Goal: Information Seeking & Learning: Find specific fact

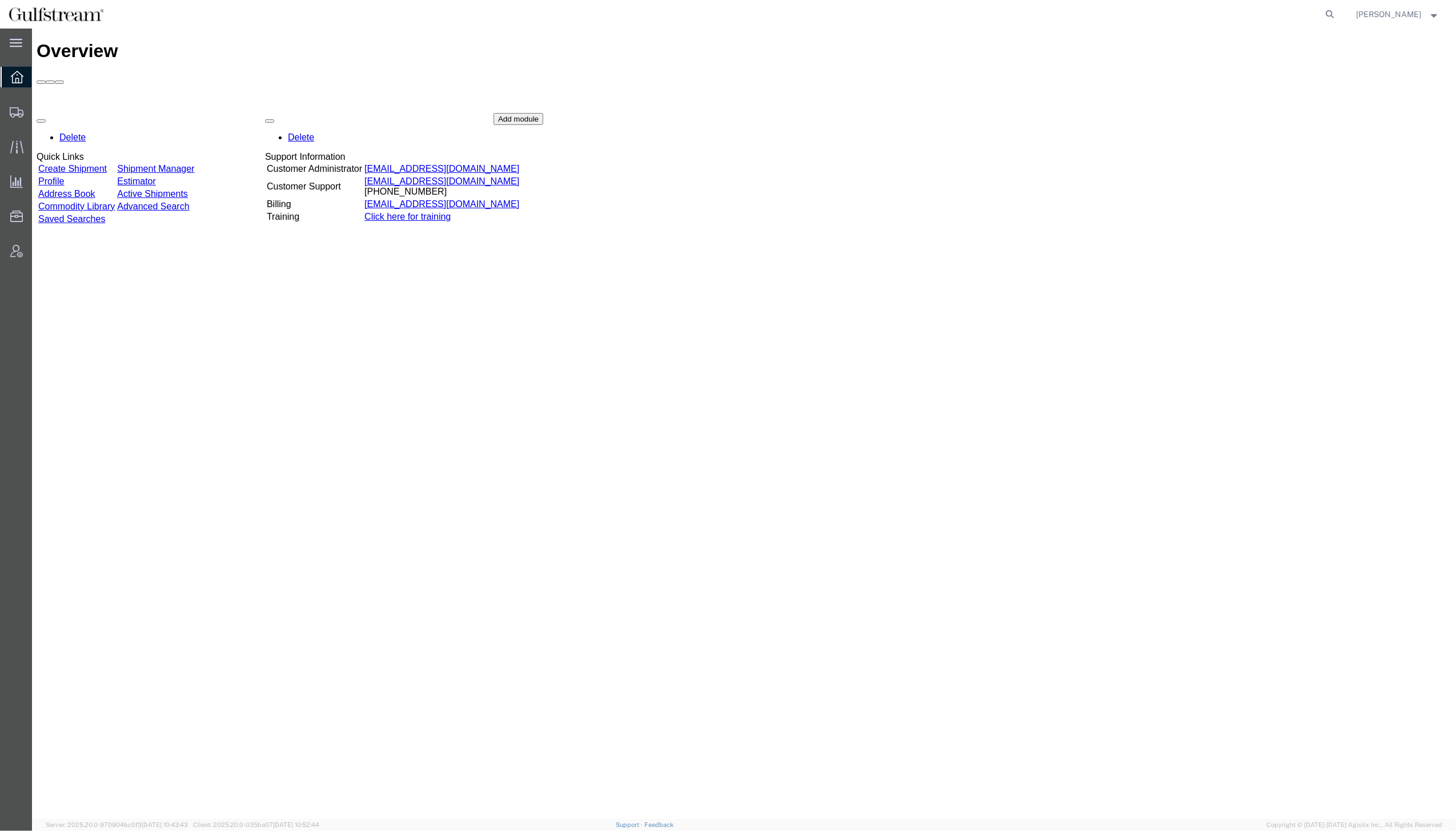
drag, startPoint x: 997, startPoint y: 186, endPoint x: 1095, endPoint y: 144, distance: 106.6
click at [997, 186] on div "Delete Quick Links Create Shipment Shipment Manager Profile Estimator Address B…" at bounding box center [744, 199] width 1415 height 171
click at [1338, 12] on icon at bounding box center [1331, 14] width 16 height 16
paste input "884184323661"
click at [1093, 22] on input "884184323661" at bounding box center [1149, 14] width 347 height 27
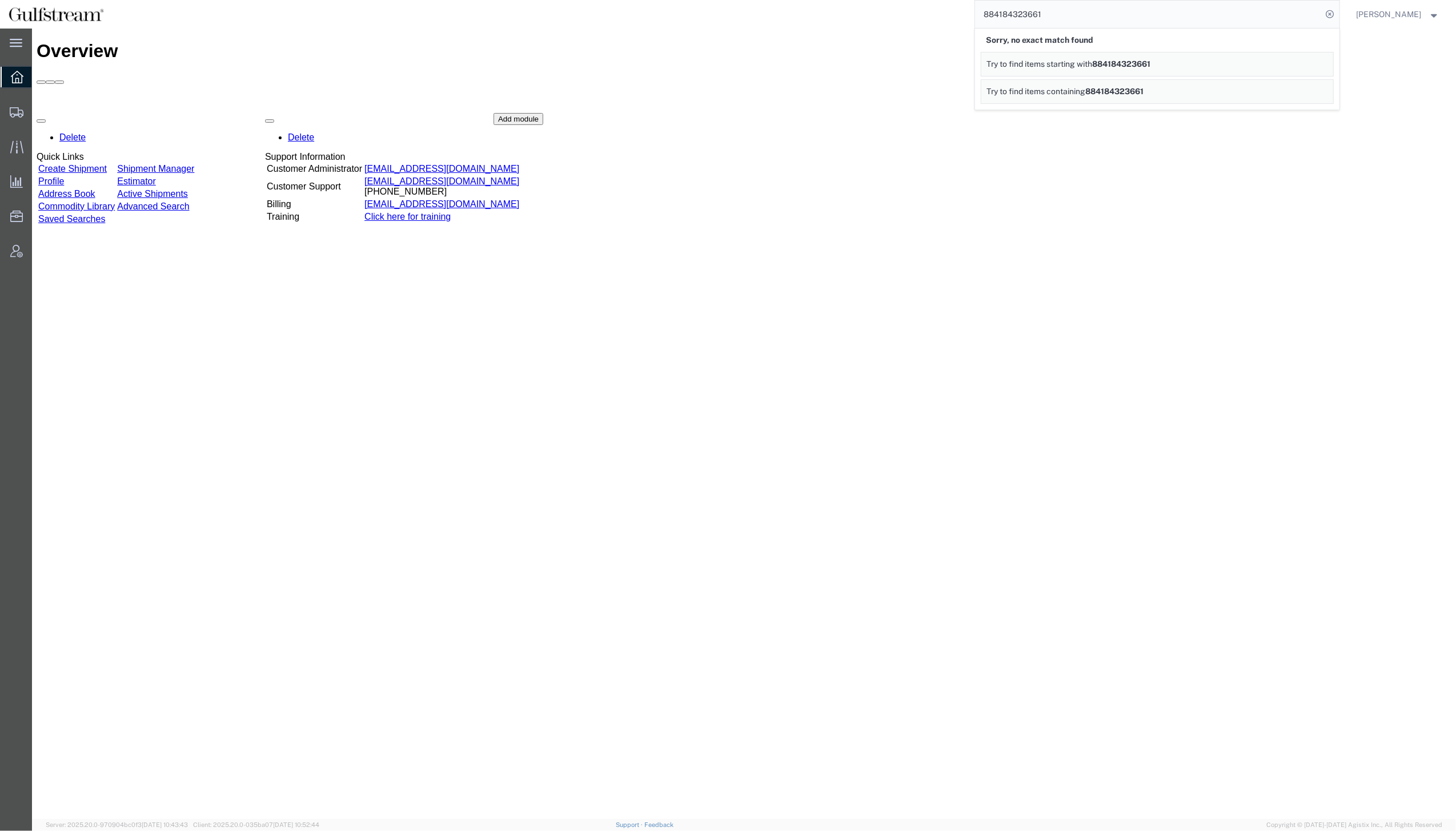
drag, startPoint x: 1088, startPoint y: 9, endPoint x: 961, endPoint y: 12, distance: 127.0
click at [961, 12] on div "884184323661 Sorry, no exact match found Try to find items starting with 884184…" at bounding box center [726, 14] width 1227 height 29
paste input "1755625"
click at [1338, 15] on icon at bounding box center [1331, 14] width 16 height 16
click at [1054, 16] on input "884181755625" at bounding box center [1149, 14] width 347 height 27
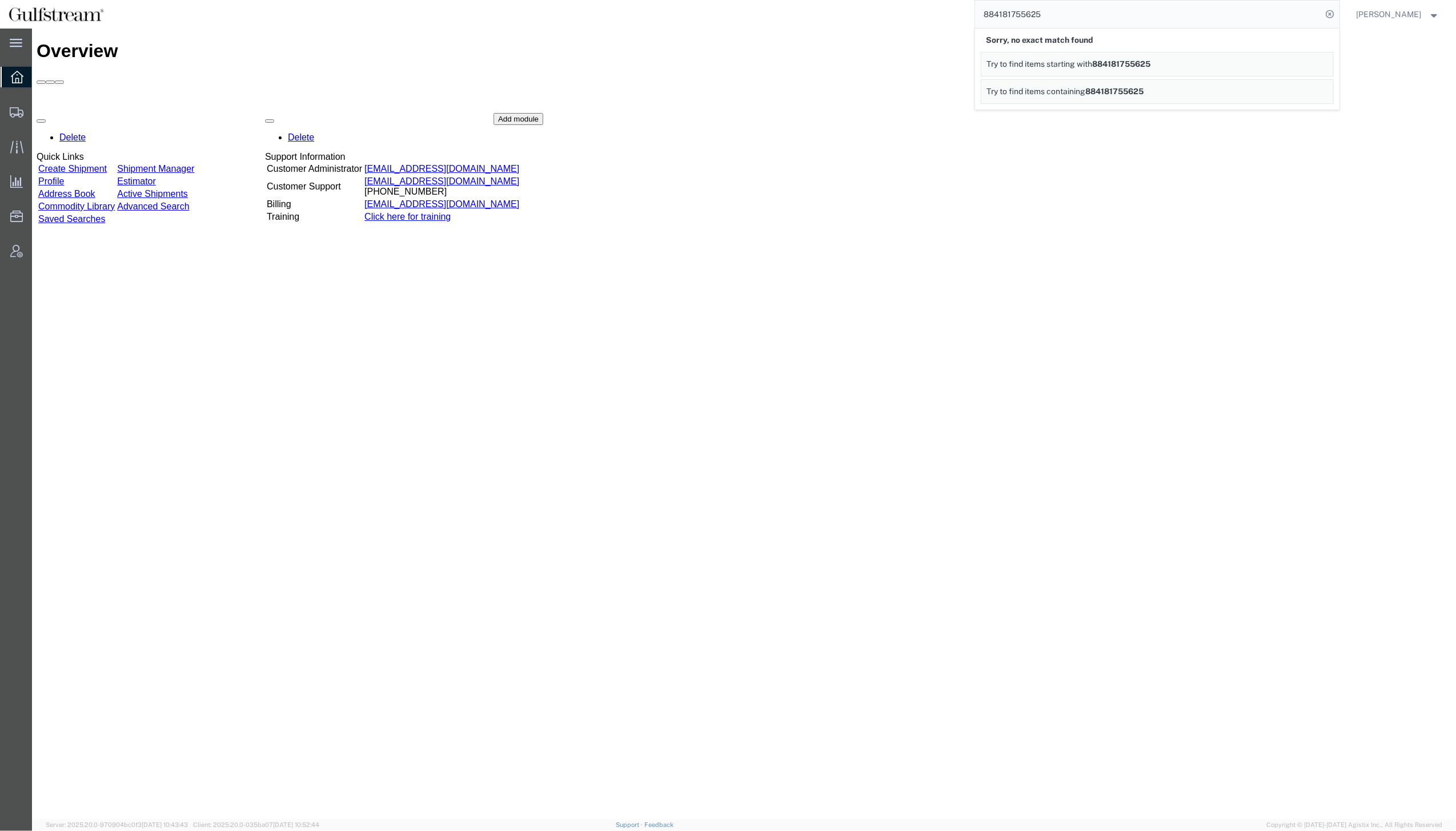
drag, startPoint x: 1095, startPoint y: 17, endPoint x: 936, endPoint y: 10, distance: 159.2
click at [936, 10] on div "884181755625 Sorry, no exact match found Try to find items starting with 884181…" at bounding box center [726, 14] width 1227 height 29
paste input "7340788"
click at [1077, 13] on input "884187340788" at bounding box center [1149, 14] width 347 height 27
drag, startPoint x: 1065, startPoint y: 14, endPoint x: 901, endPoint y: 10, distance: 164.0
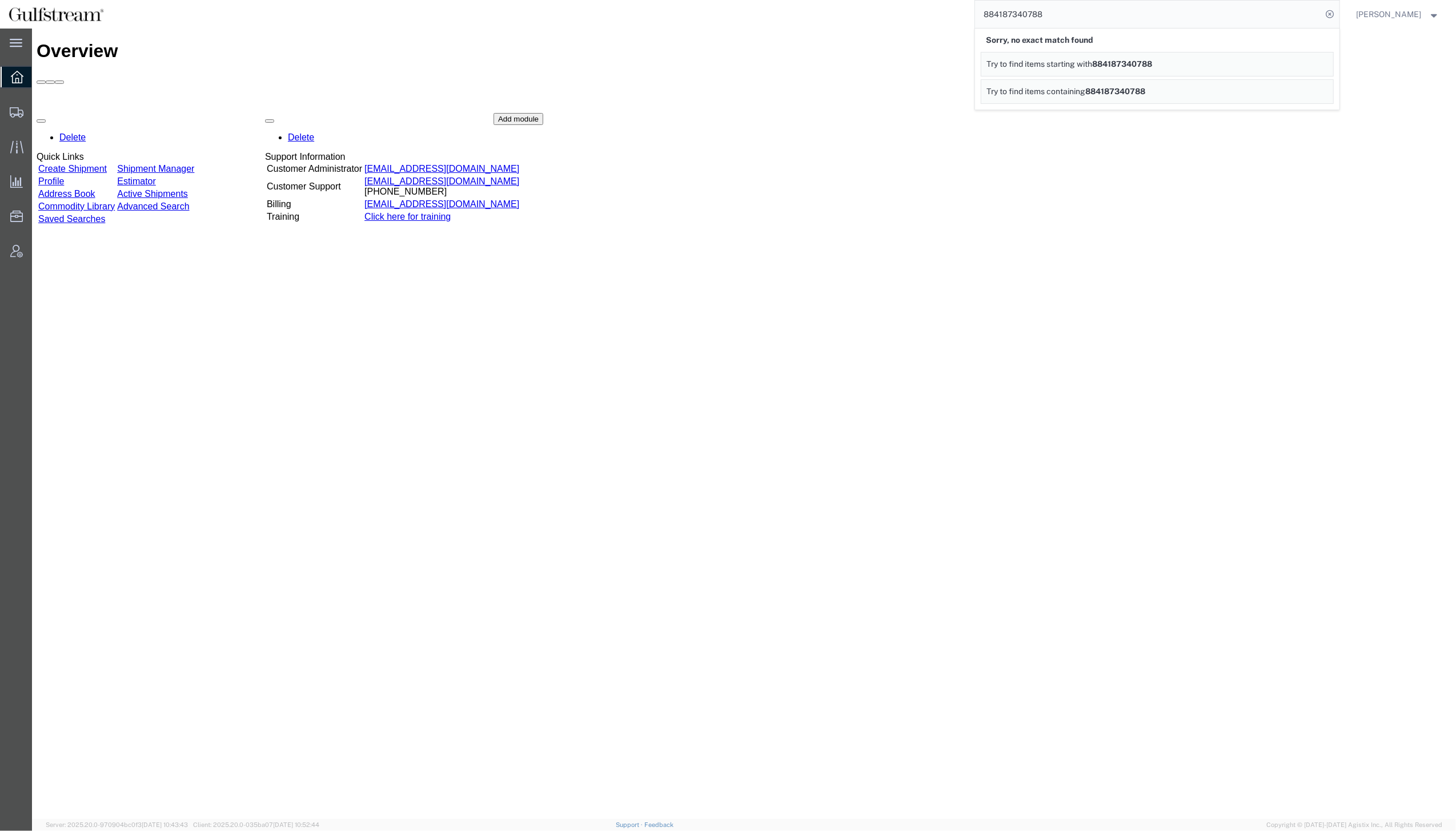
click at [901, 10] on div "884187340788 Sorry, no exact match found Try to find items starting with 884187…" at bounding box center [726, 14] width 1227 height 29
paste input "4953720"
type input "884184953720"
click at [1338, 13] on icon at bounding box center [1331, 14] width 16 height 16
